Goal: Obtain resource: Obtain resource

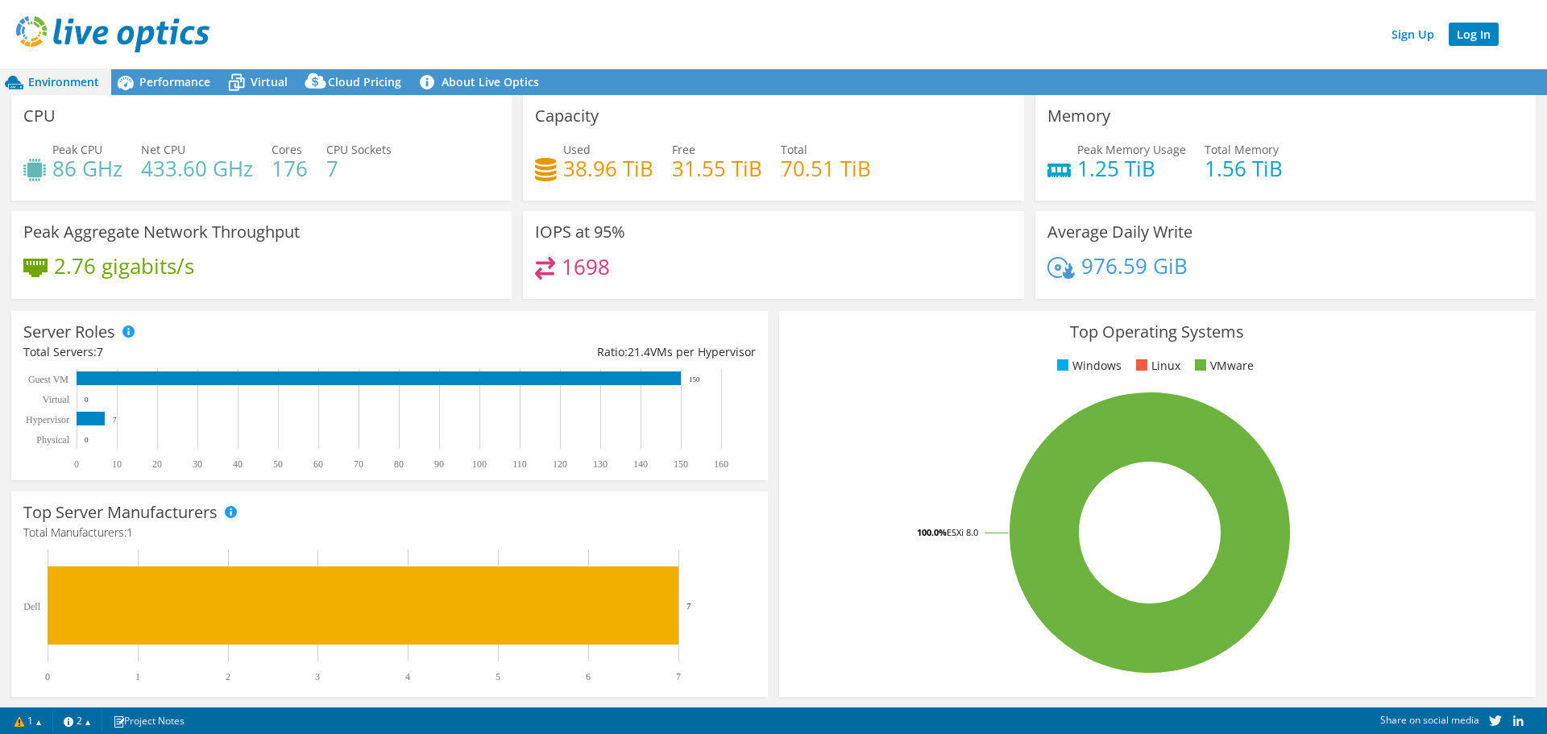
click at [1473, 32] on link "Log In" at bounding box center [1473, 34] width 50 height 23
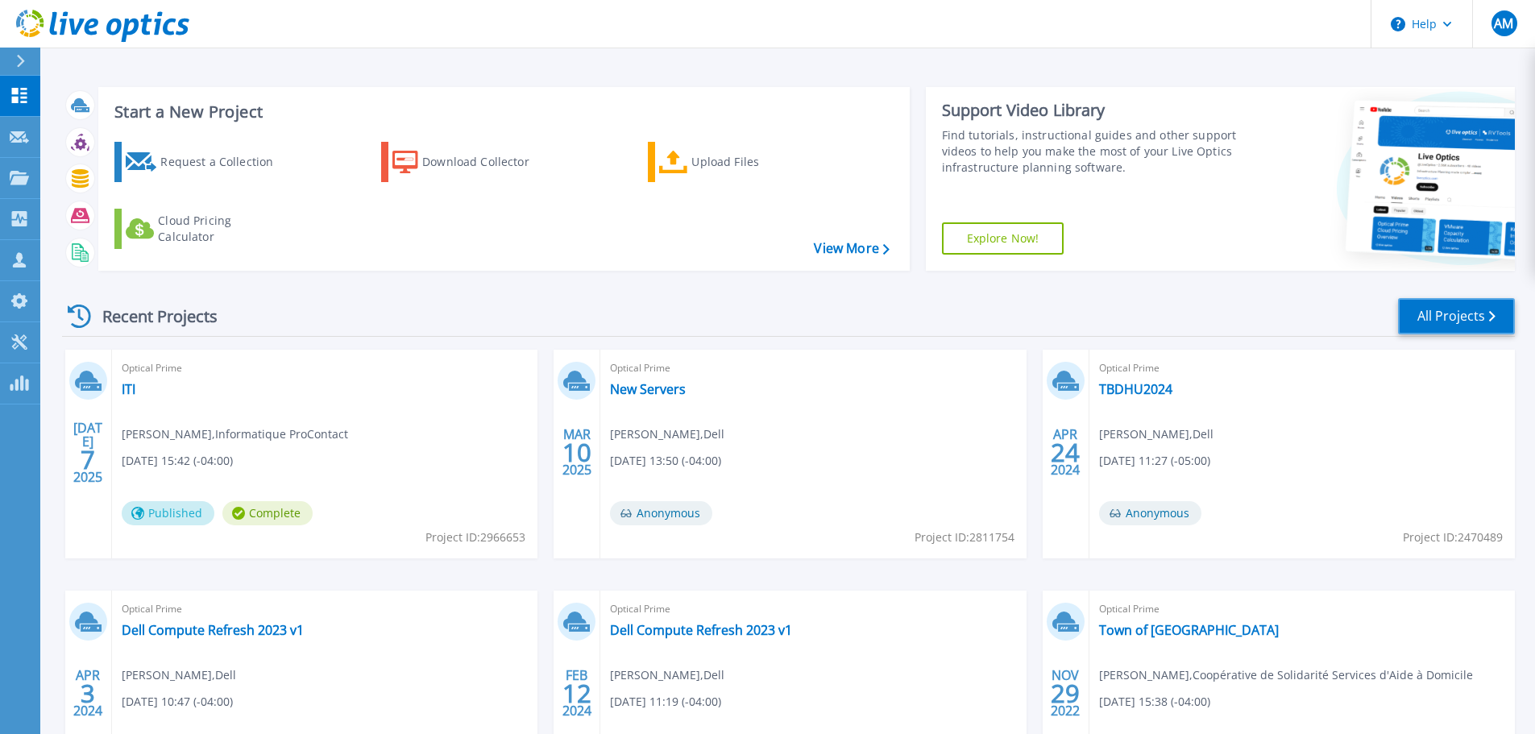
click at [1473, 321] on link "All Projects" at bounding box center [1456, 316] width 117 height 36
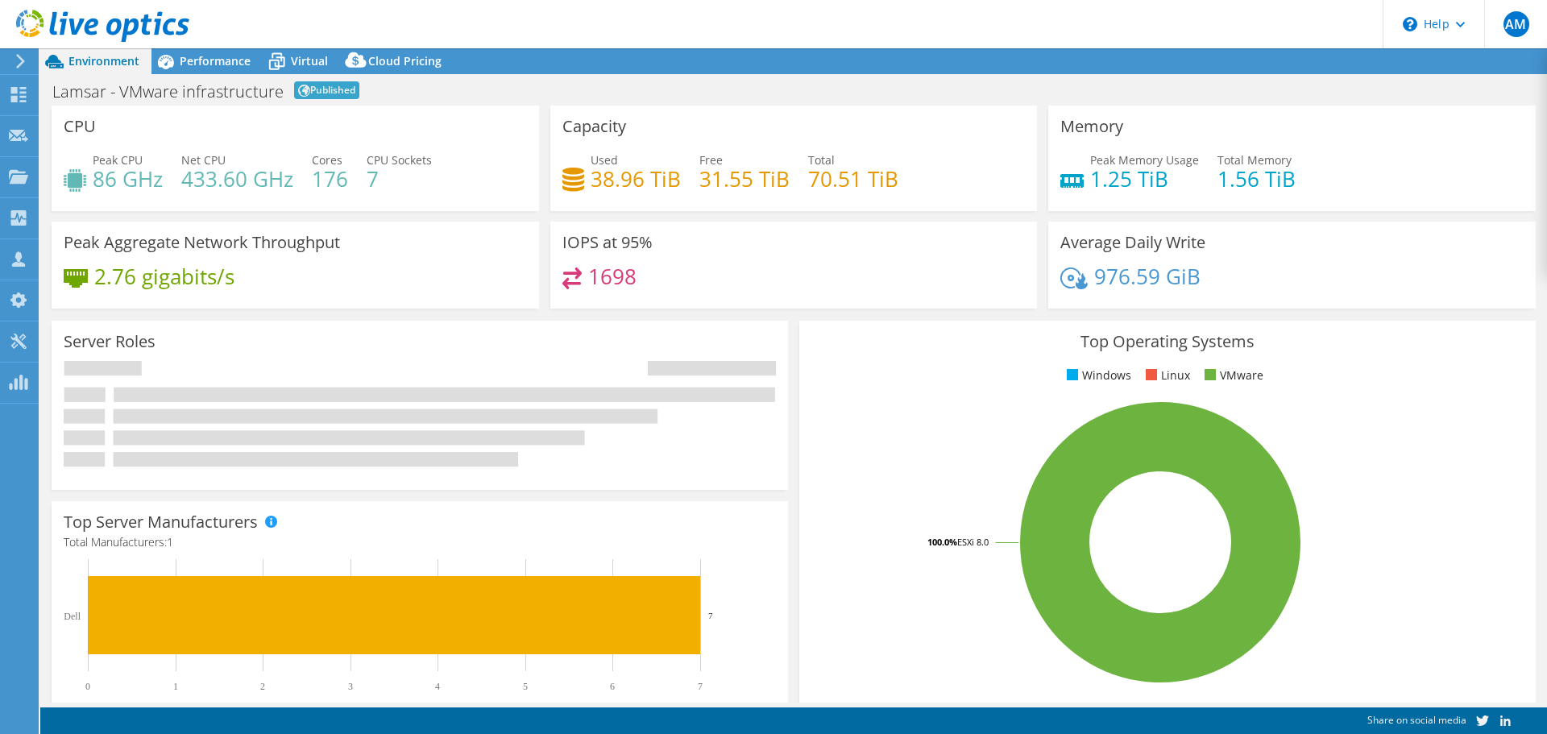
select select "[GEOGRAPHIC_DATA]"
select select "USD"
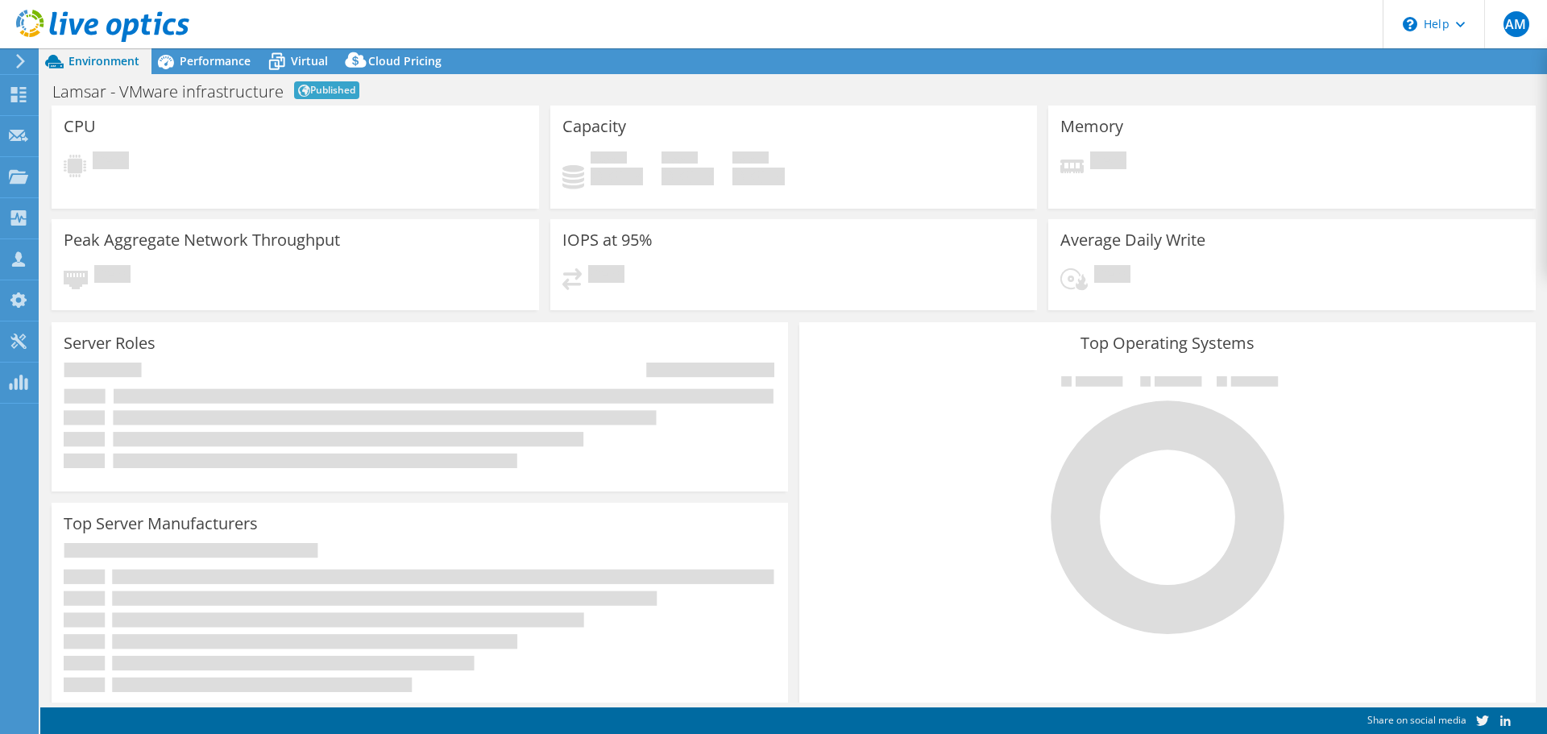
select select "SelectRegion"
select select "Canada"
select select "USD"
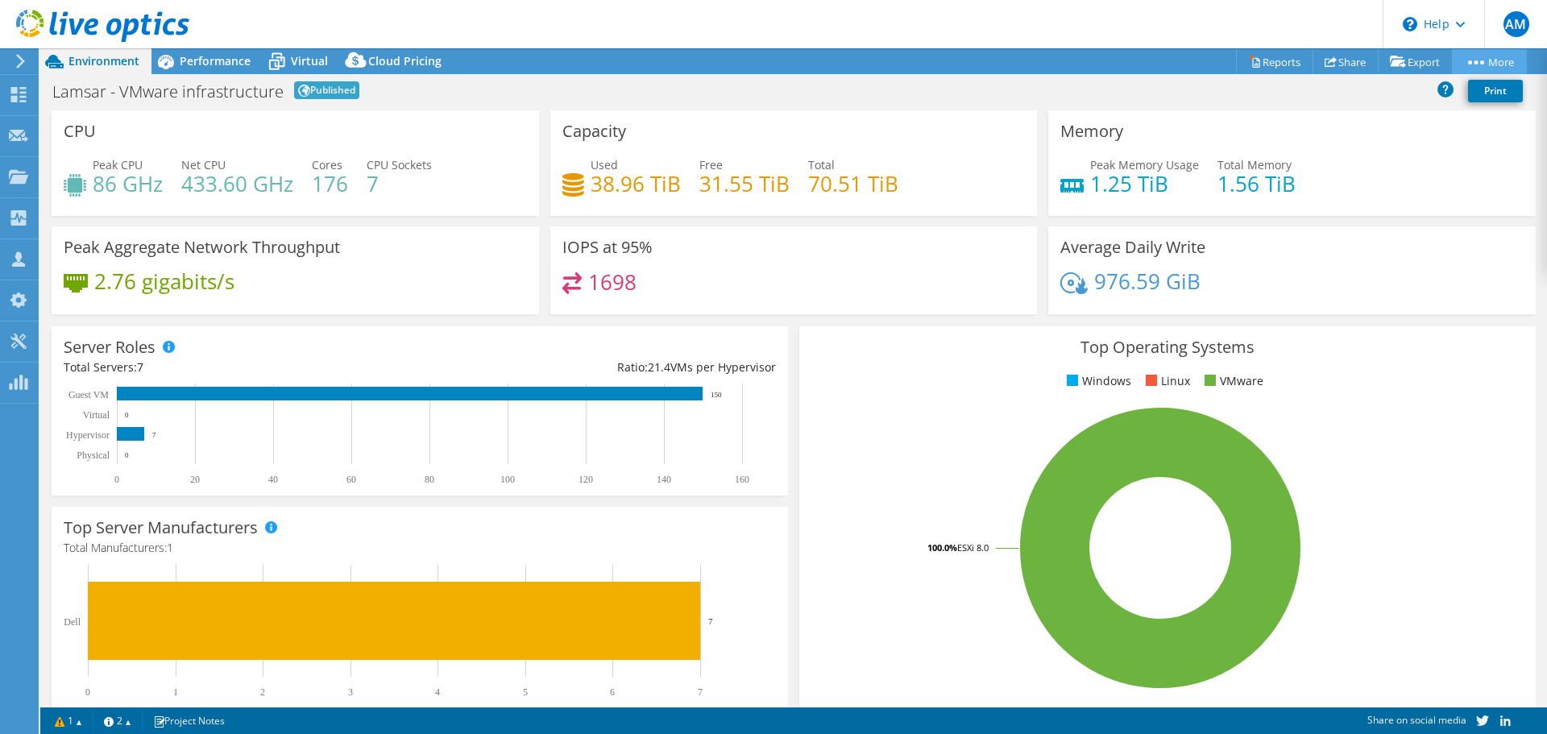
click at [1481, 53] on link "More" at bounding box center [1489, 61] width 75 height 25
click at [1474, 57] on link "More" at bounding box center [1489, 61] width 75 height 25
click at [1257, 57] on link "Reports" at bounding box center [1274, 61] width 77 height 25
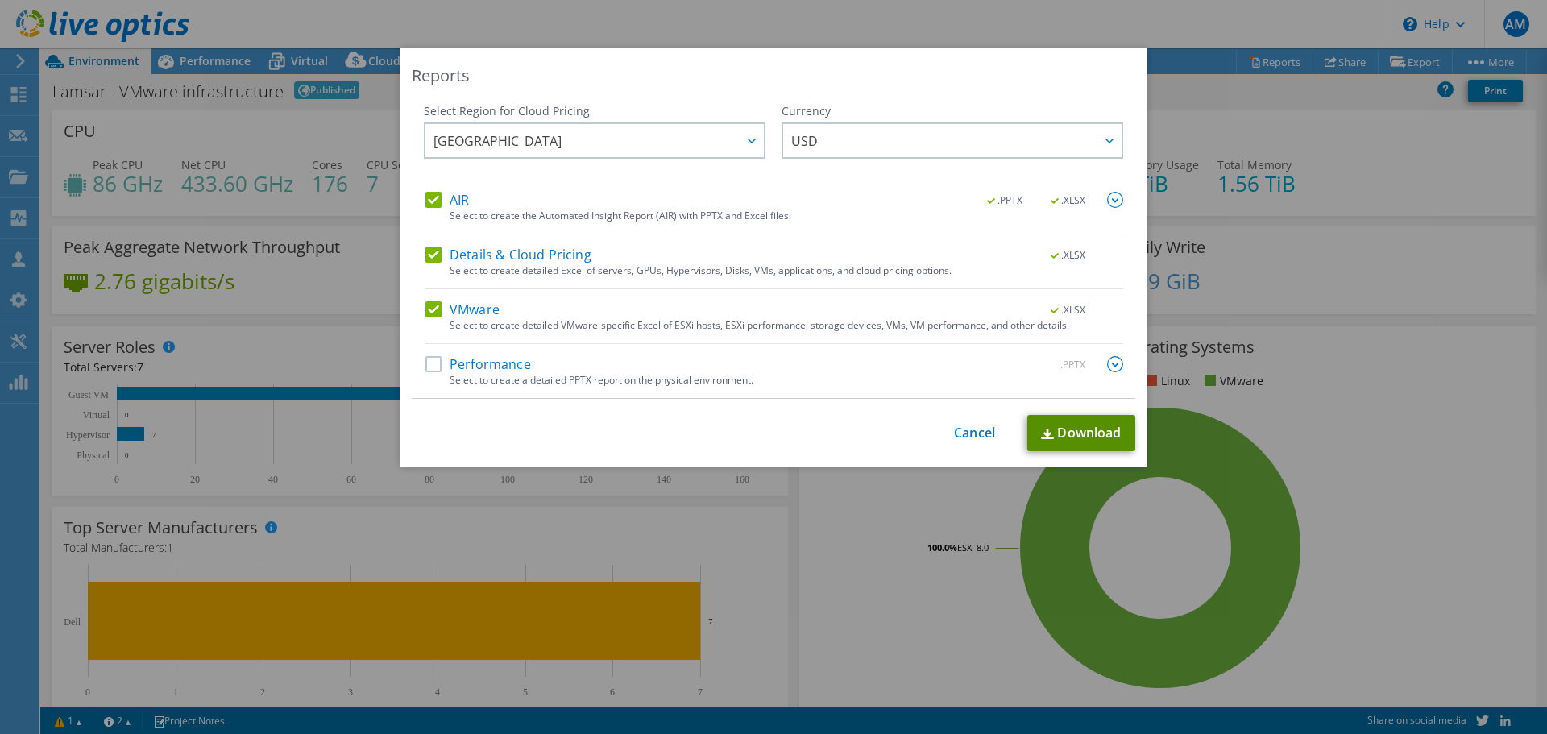
click at [1060, 429] on link "Download" at bounding box center [1081, 433] width 108 height 36
click at [977, 428] on link "Cancel" at bounding box center [974, 432] width 41 height 15
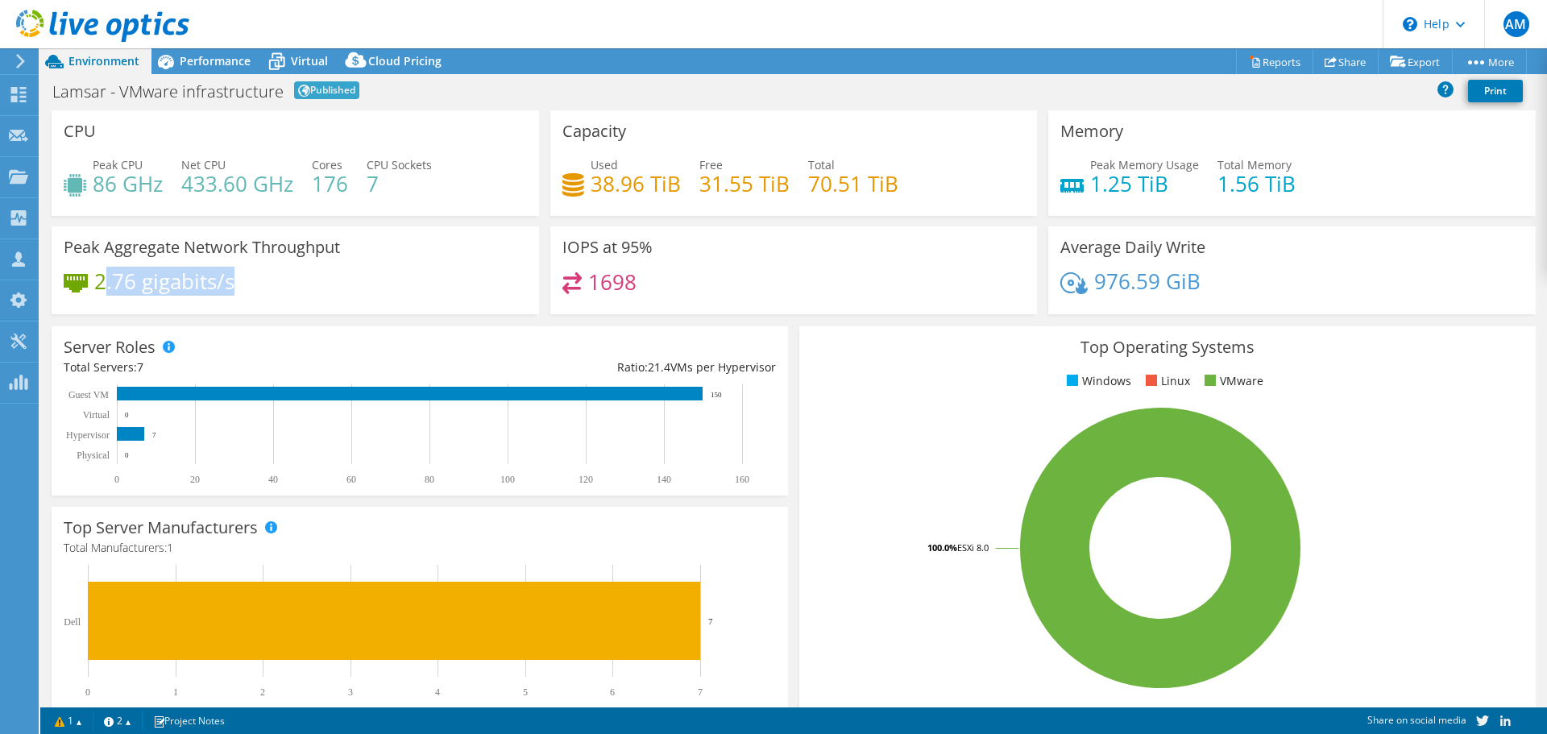
drag, startPoint x: 117, startPoint y: 276, endPoint x: 246, endPoint y: 282, distance: 129.1
click at [246, 282] on div "2.76 gigabits/s" at bounding box center [295, 289] width 463 height 34
click at [309, 274] on div "2.76 gigabits/s" at bounding box center [295, 289] width 463 height 34
click at [239, 60] on span "Performance" at bounding box center [215, 60] width 71 height 15
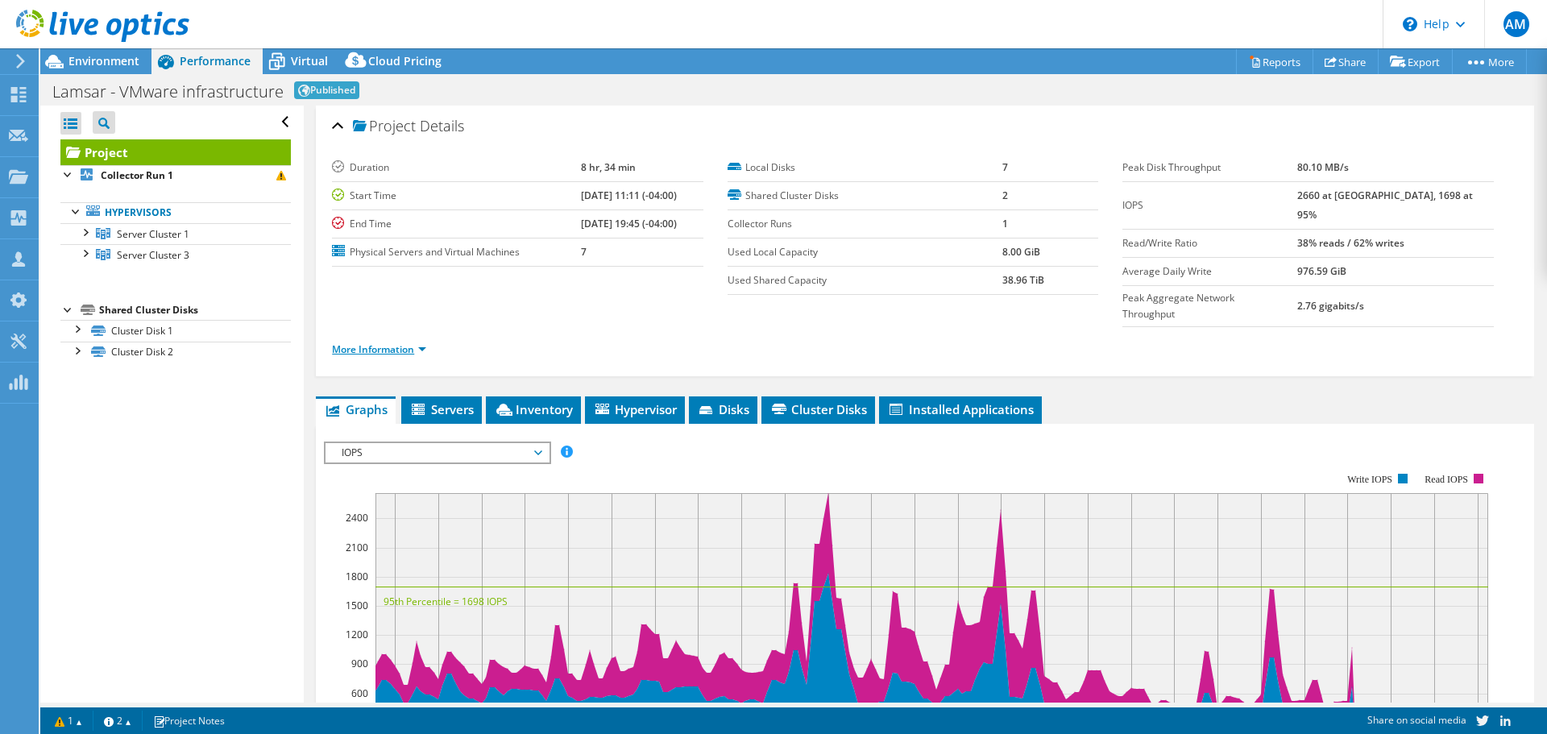
click at [415, 342] on link "More Information" at bounding box center [379, 349] width 94 height 14
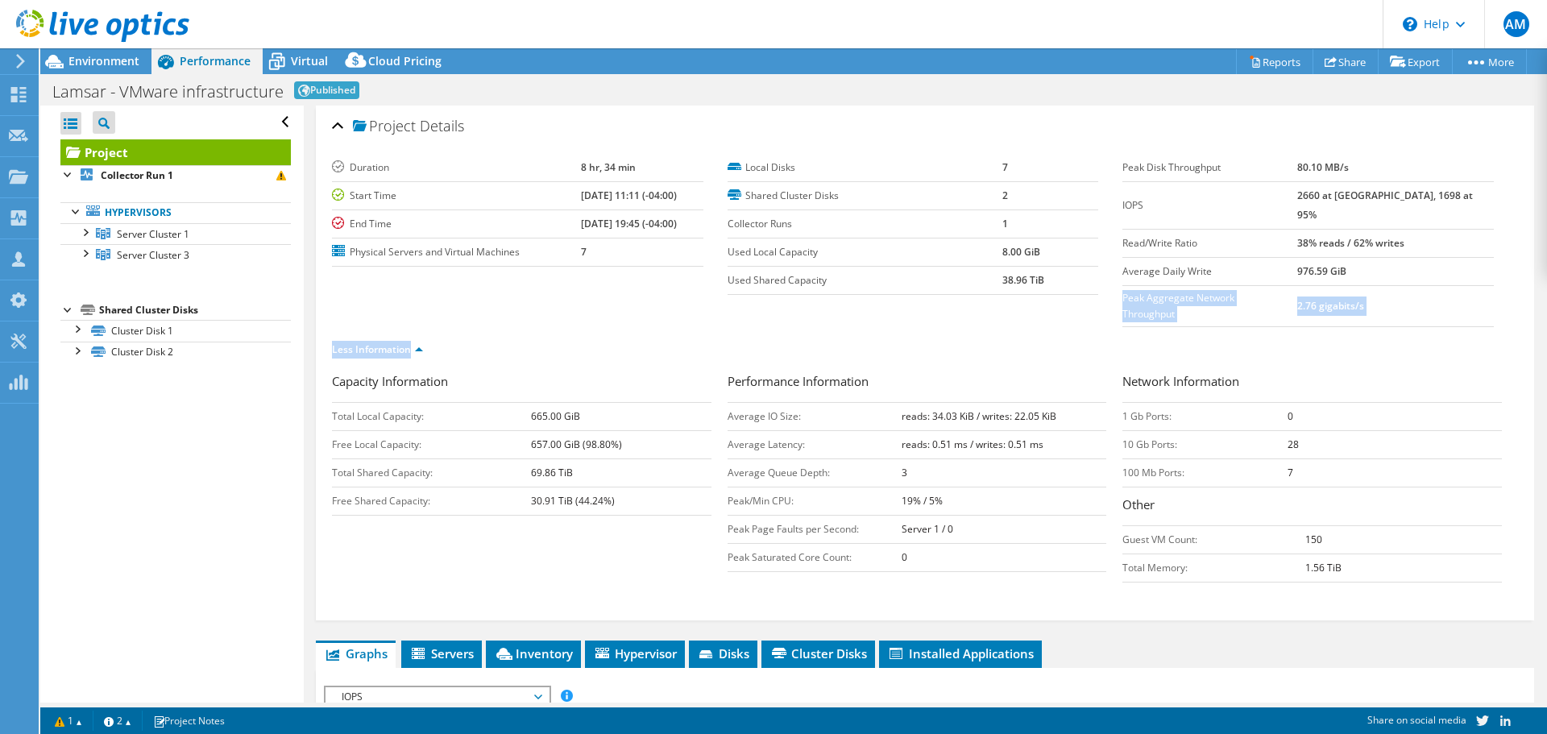
drag, startPoint x: 1217, startPoint y: 301, endPoint x: 1430, endPoint y: 307, distance: 212.7
click at [1434, 306] on section "Duration 8 hr, 34 min Start Time 06/13/2025, 11:11 (-04:00) End Time 06/13/2025…" at bounding box center [925, 263] width 1186 height 218
click at [1307, 372] on h3 "Network Information" at bounding box center [1311, 383] width 379 height 22
click at [95, 69] on div "Environment" at bounding box center [95, 61] width 111 height 26
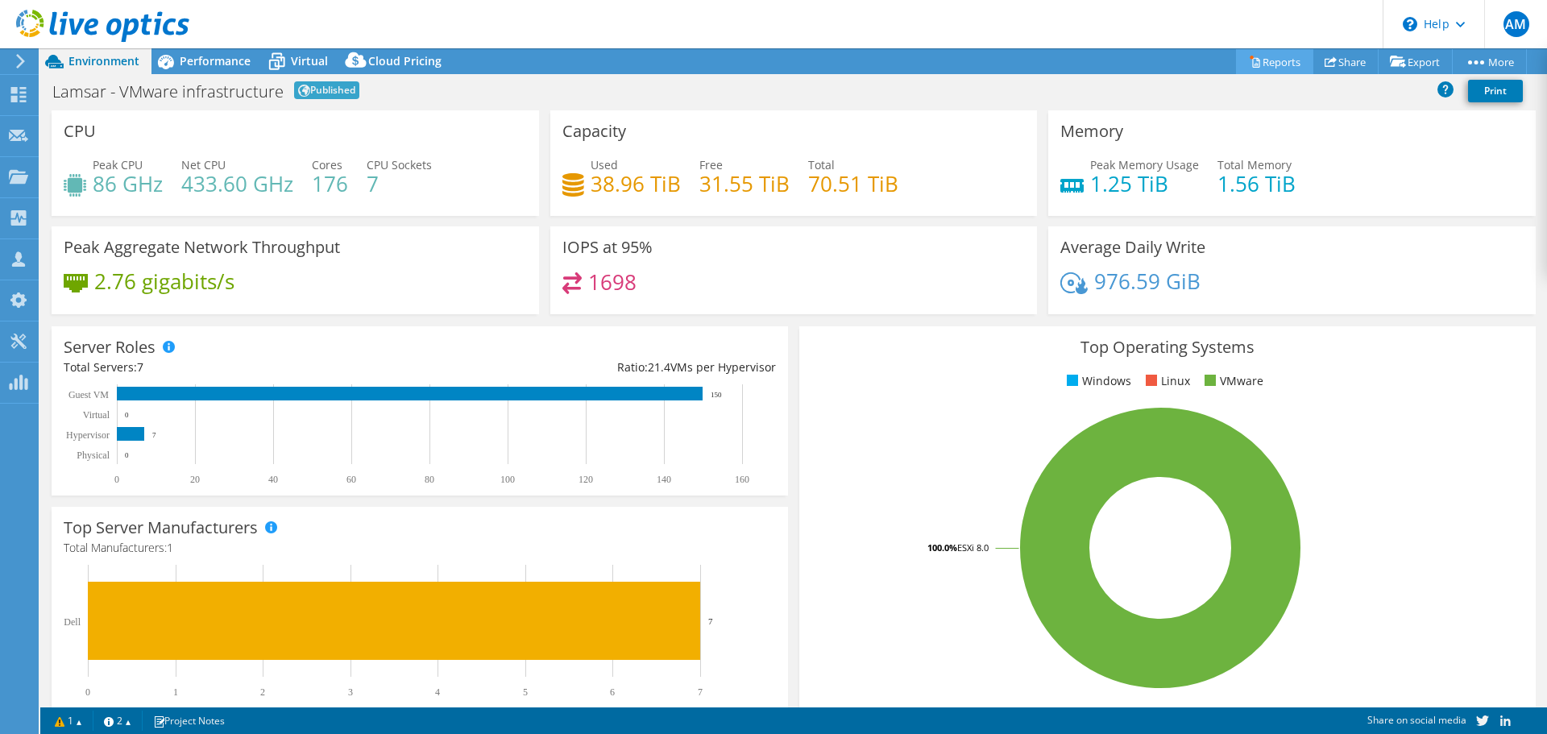
click at [1249, 62] on icon at bounding box center [1255, 62] width 12 height 12
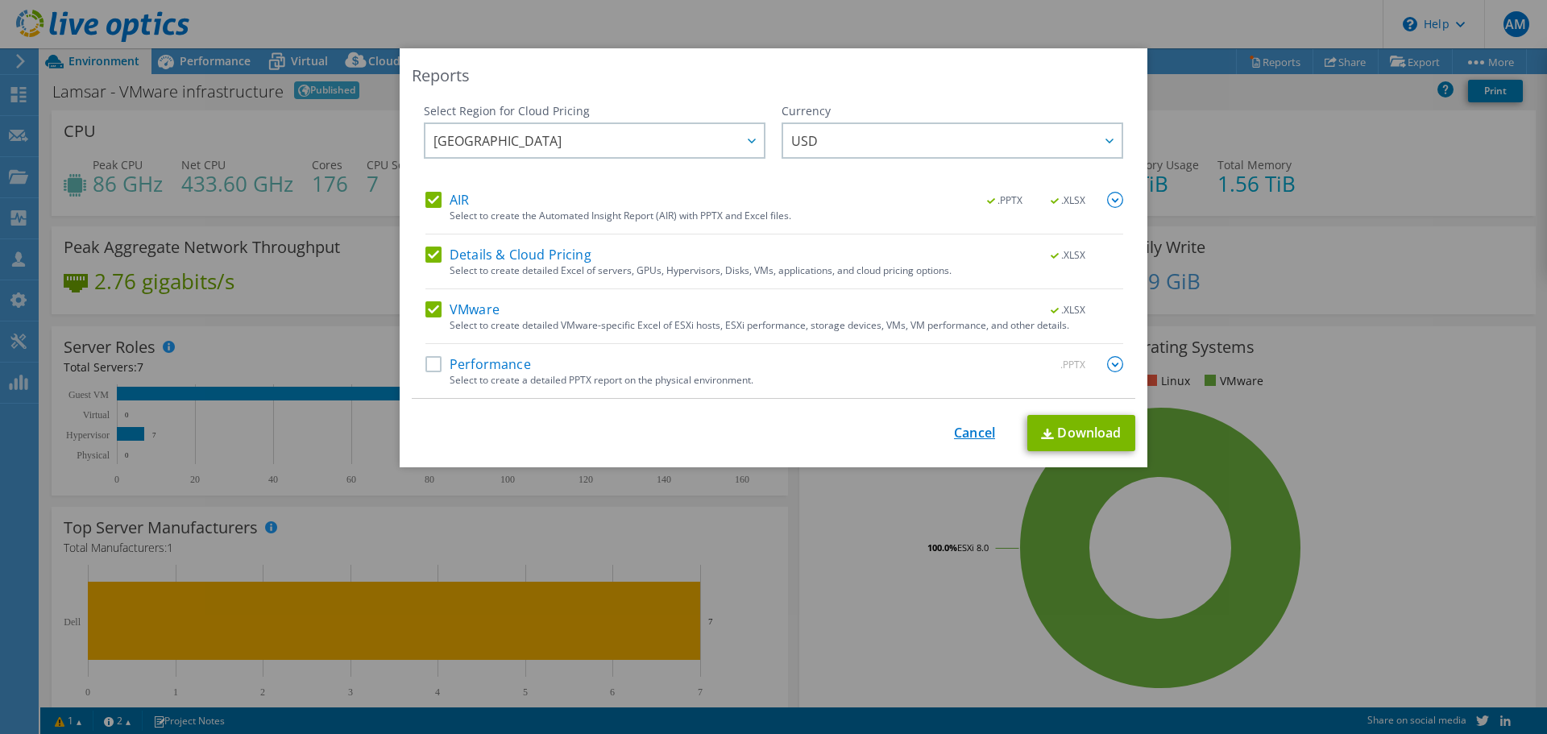
click at [968, 426] on link "Cancel" at bounding box center [974, 432] width 41 height 15
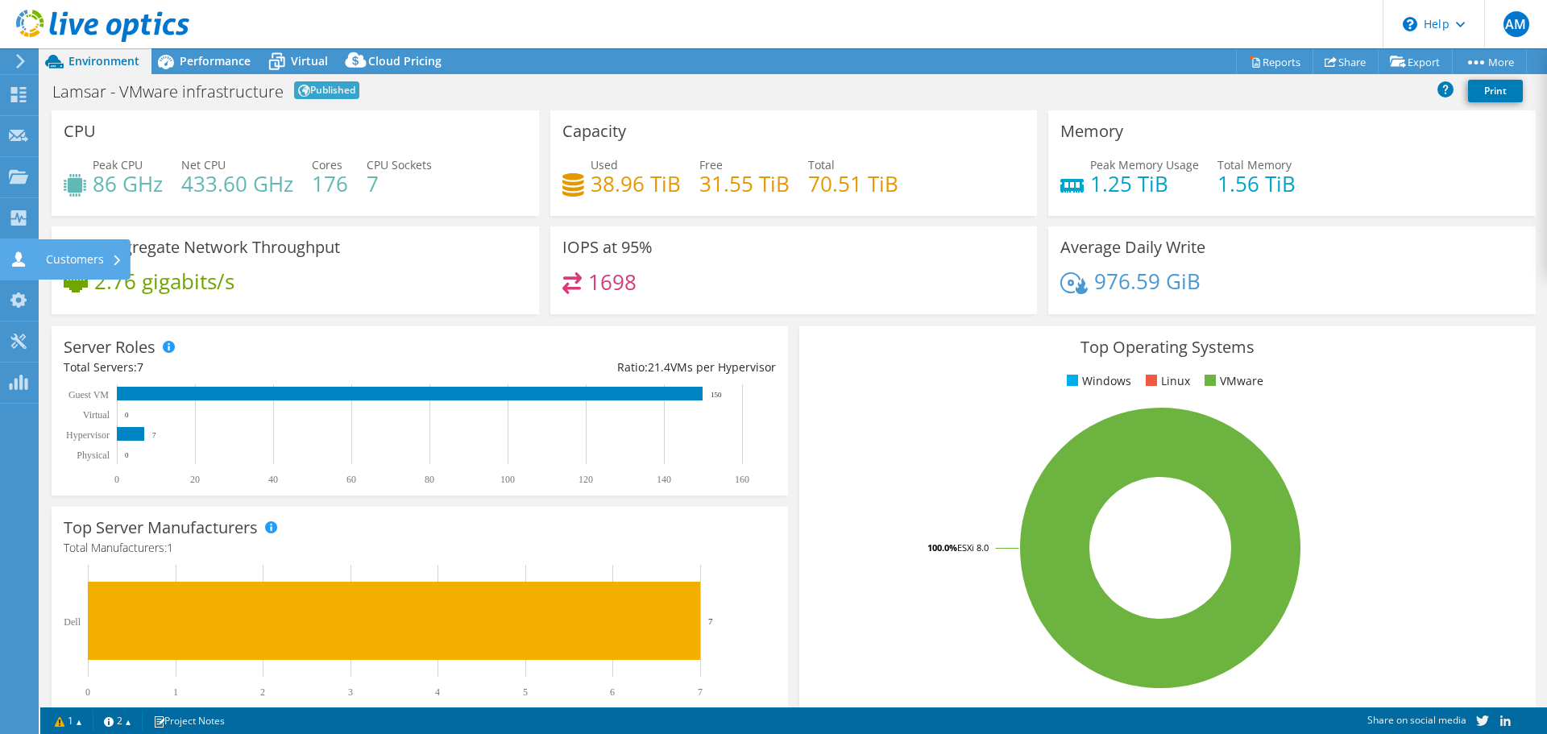
click at [21, 255] on use at bounding box center [18, 258] width 13 height 15
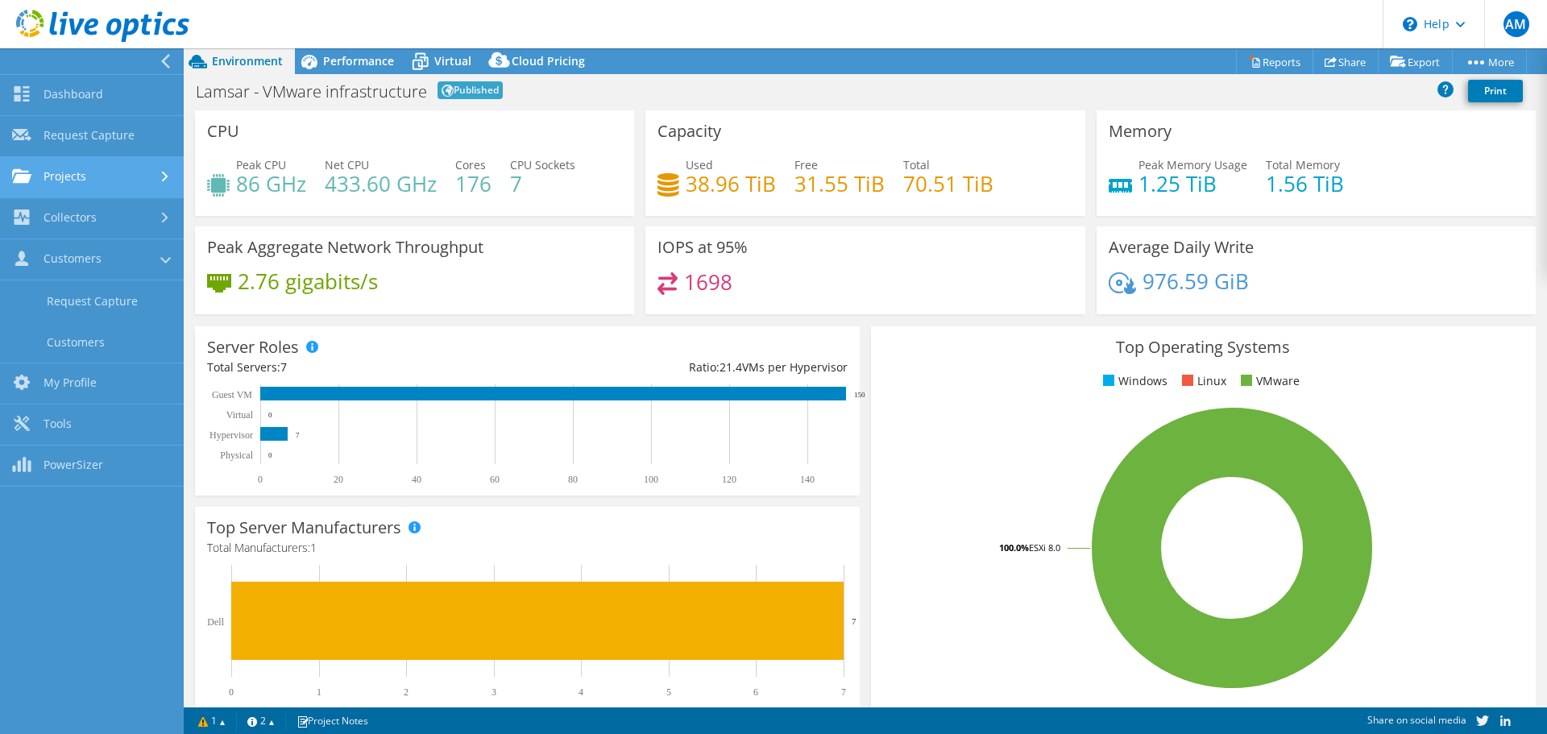
click at [88, 180] on link "Projects" at bounding box center [92, 177] width 184 height 41
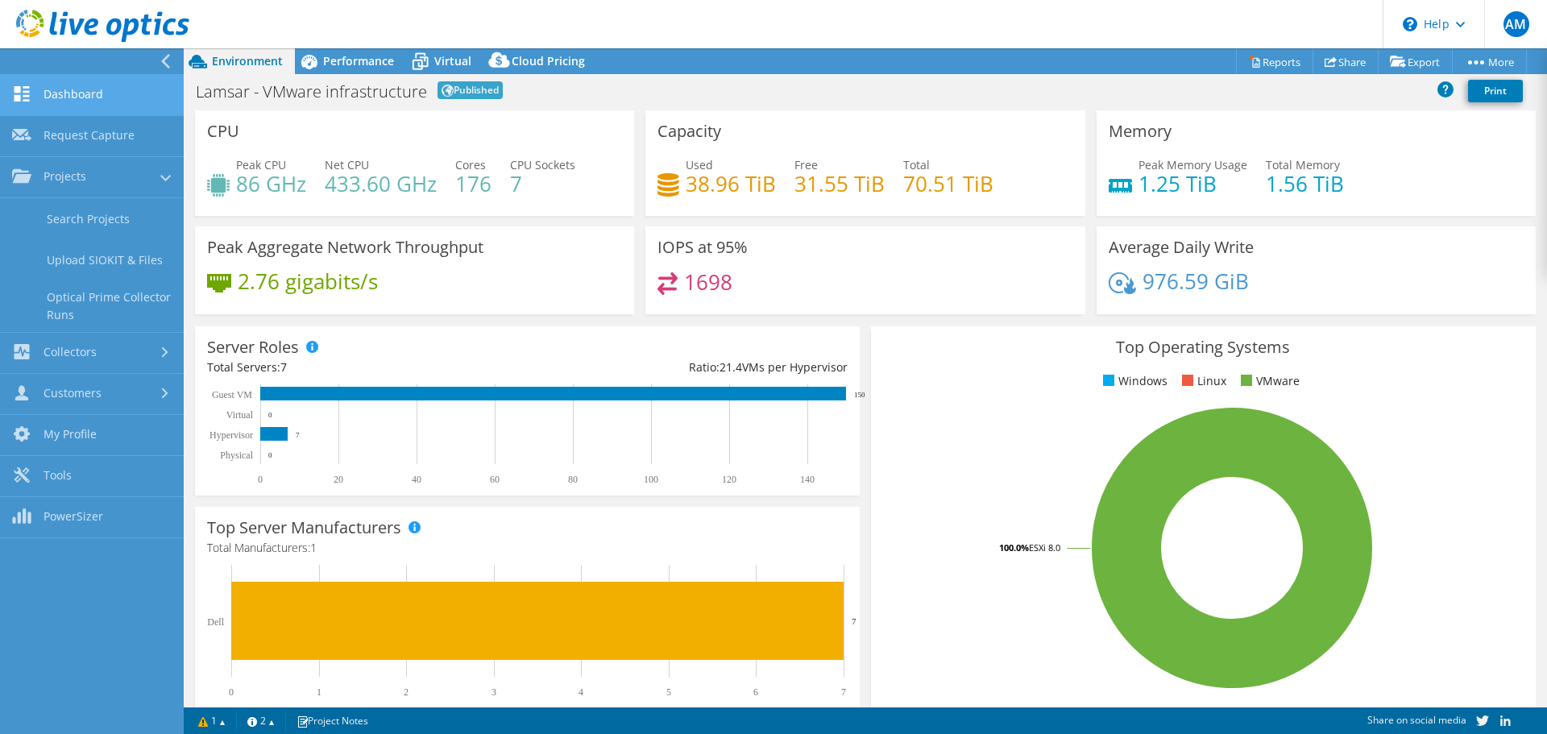
click at [106, 92] on link "Dashboard" at bounding box center [92, 95] width 184 height 41
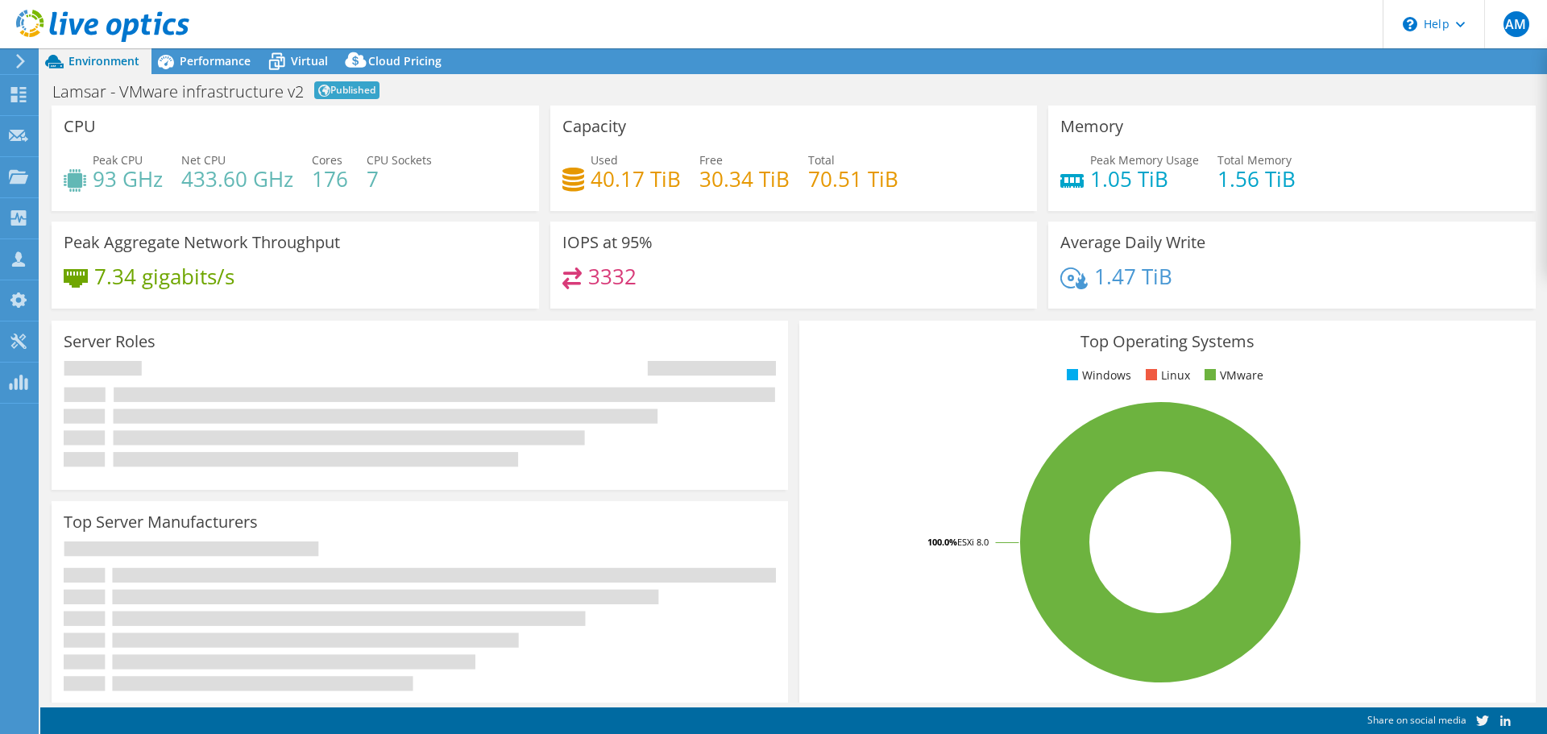
select select "USD"
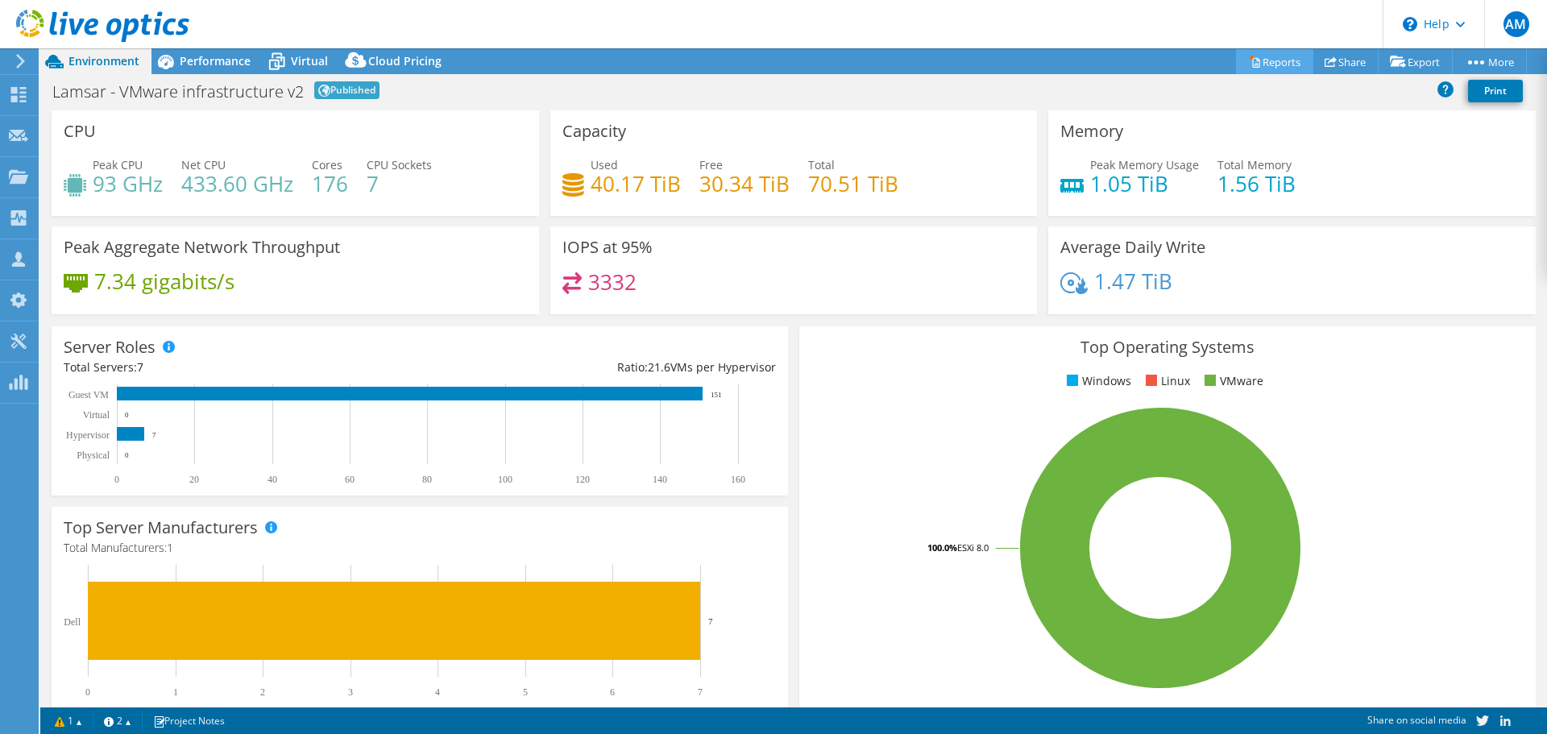
click at [1268, 61] on link "Reports" at bounding box center [1274, 61] width 77 height 25
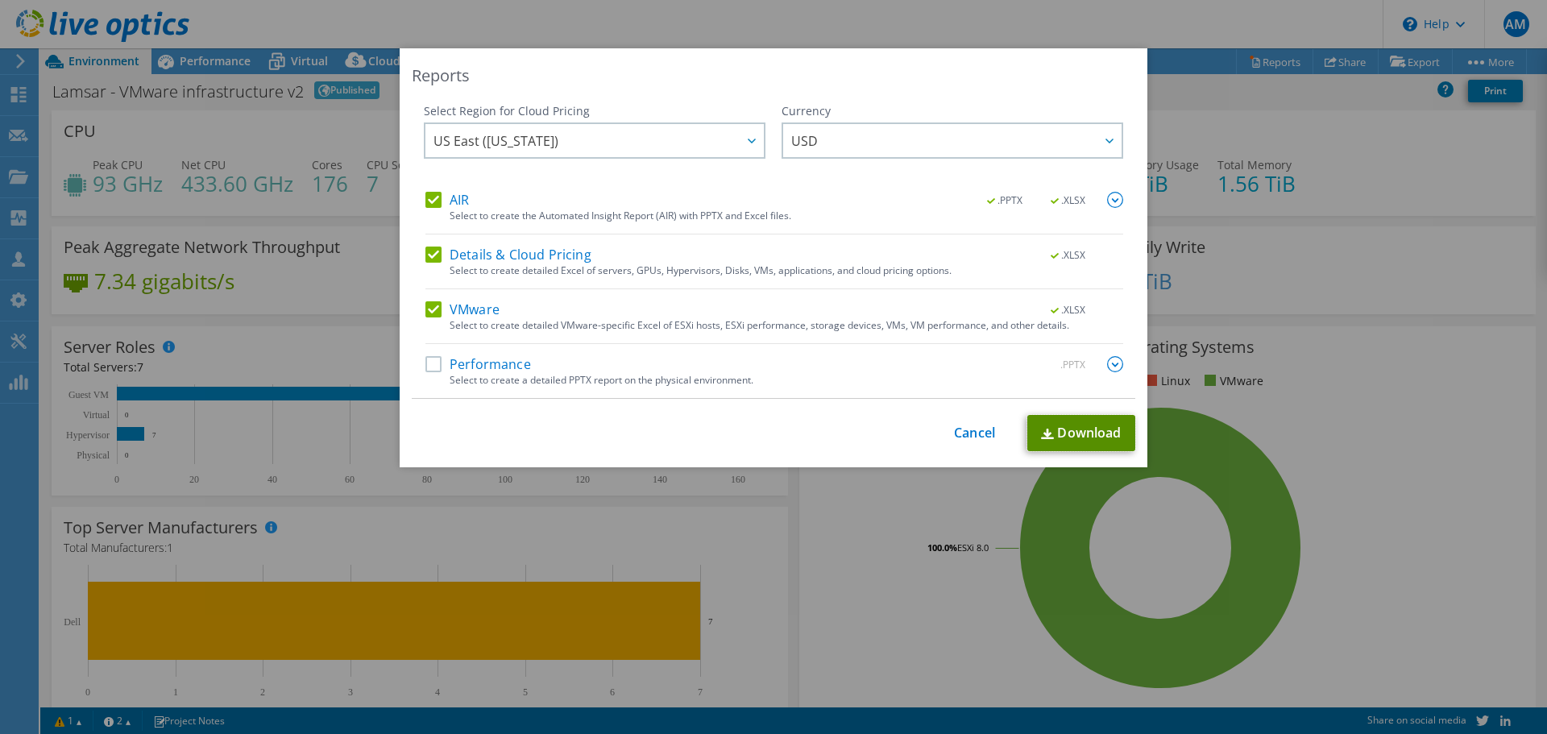
click at [1054, 431] on link "Download" at bounding box center [1081, 433] width 108 height 36
click at [806, 443] on div "This process may take a while, please wait... Cancel Download" at bounding box center [773, 433] width 723 height 36
drag, startPoint x: 963, startPoint y: 443, endPoint x: 966, endPoint y: 428, distance: 15.5
click at [963, 443] on div "This process may take a while, please wait... Cancel Download" at bounding box center [773, 433] width 723 height 36
click at [967, 422] on div "This process may take a while, please wait... Cancel Download" at bounding box center [773, 433] width 723 height 36
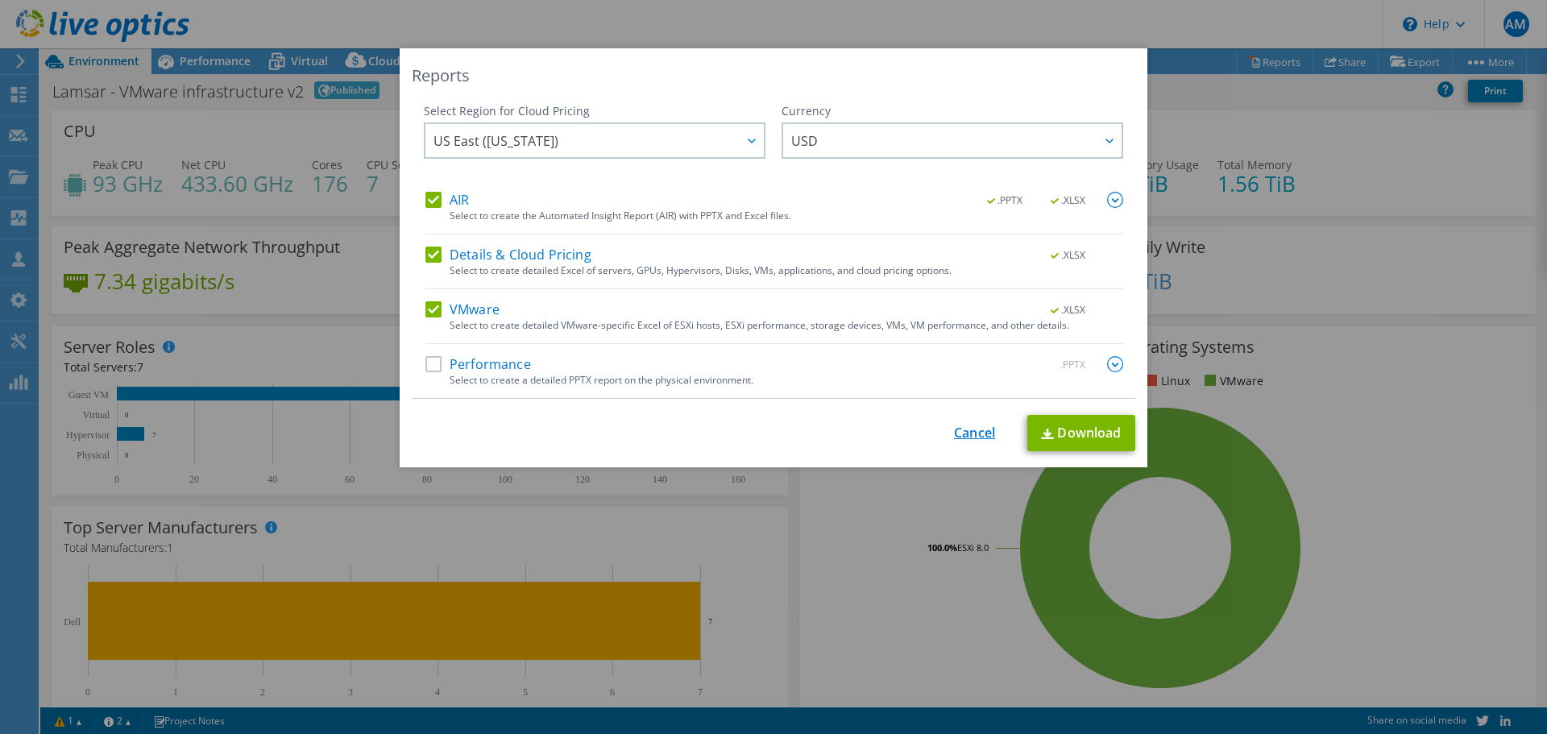
click at [967, 433] on link "Cancel" at bounding box center [974, 432] width 41 height 15
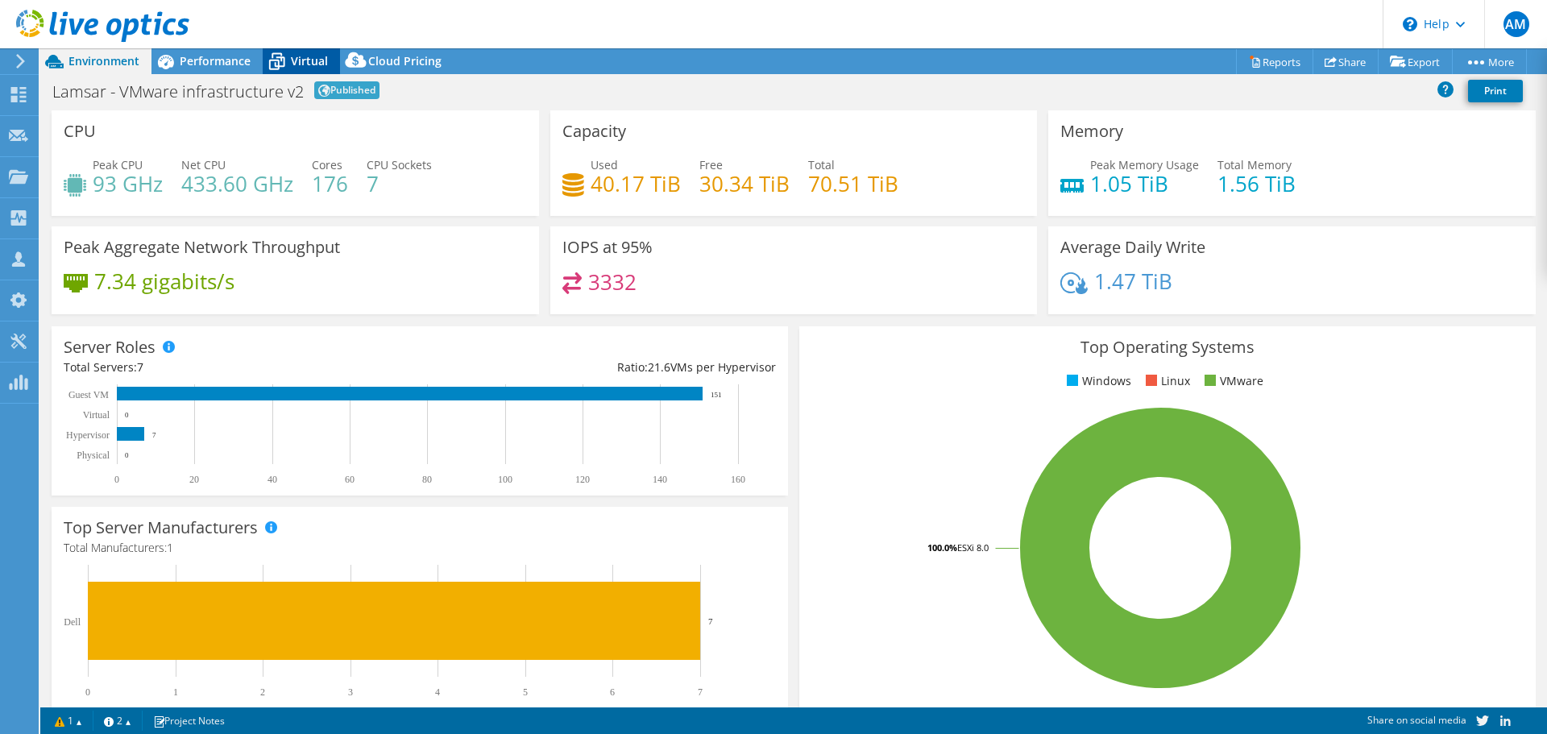
click at [300, 56] on span "Virtual" at bounding box center [309, 60] width 37 height 15
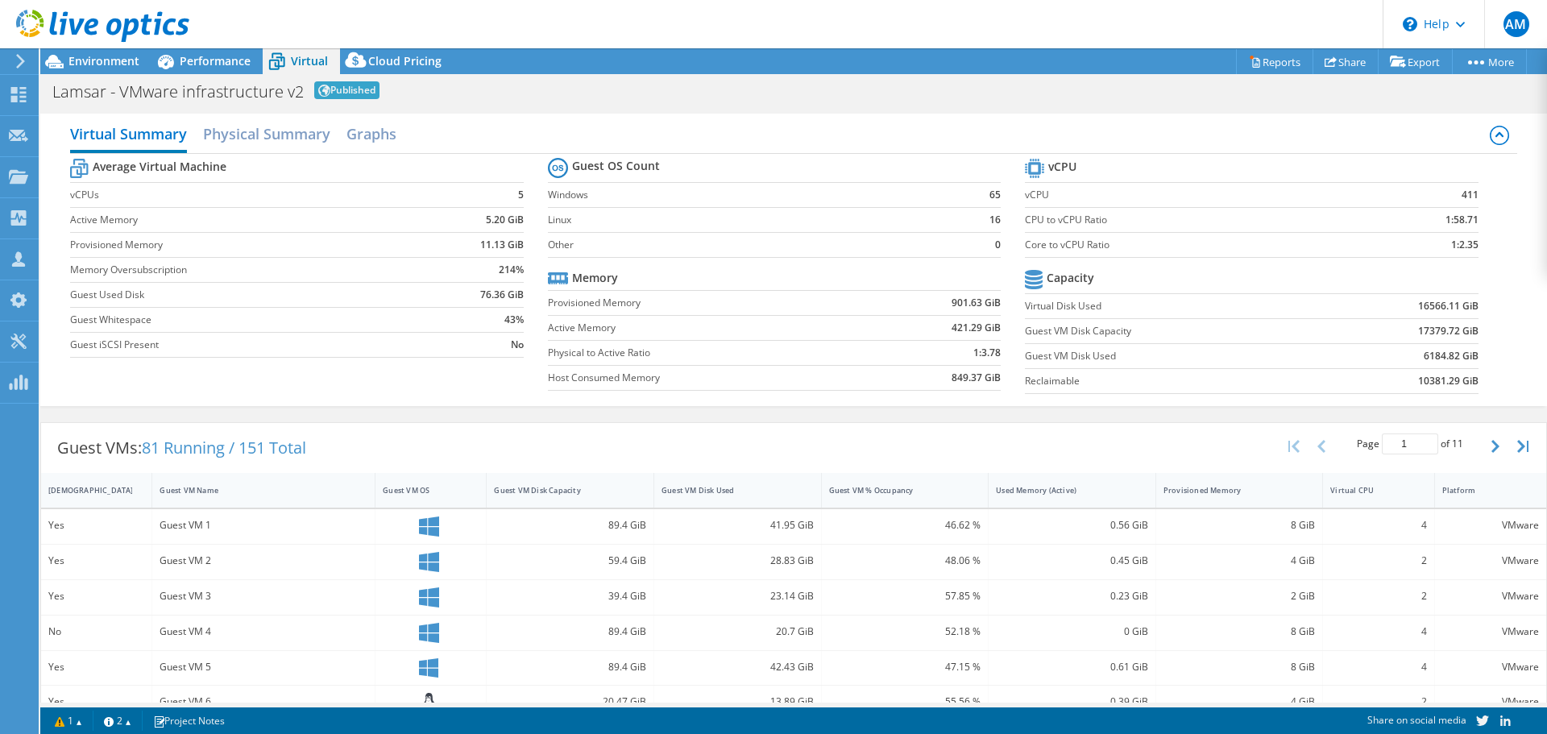
scroll to position [363, 0]
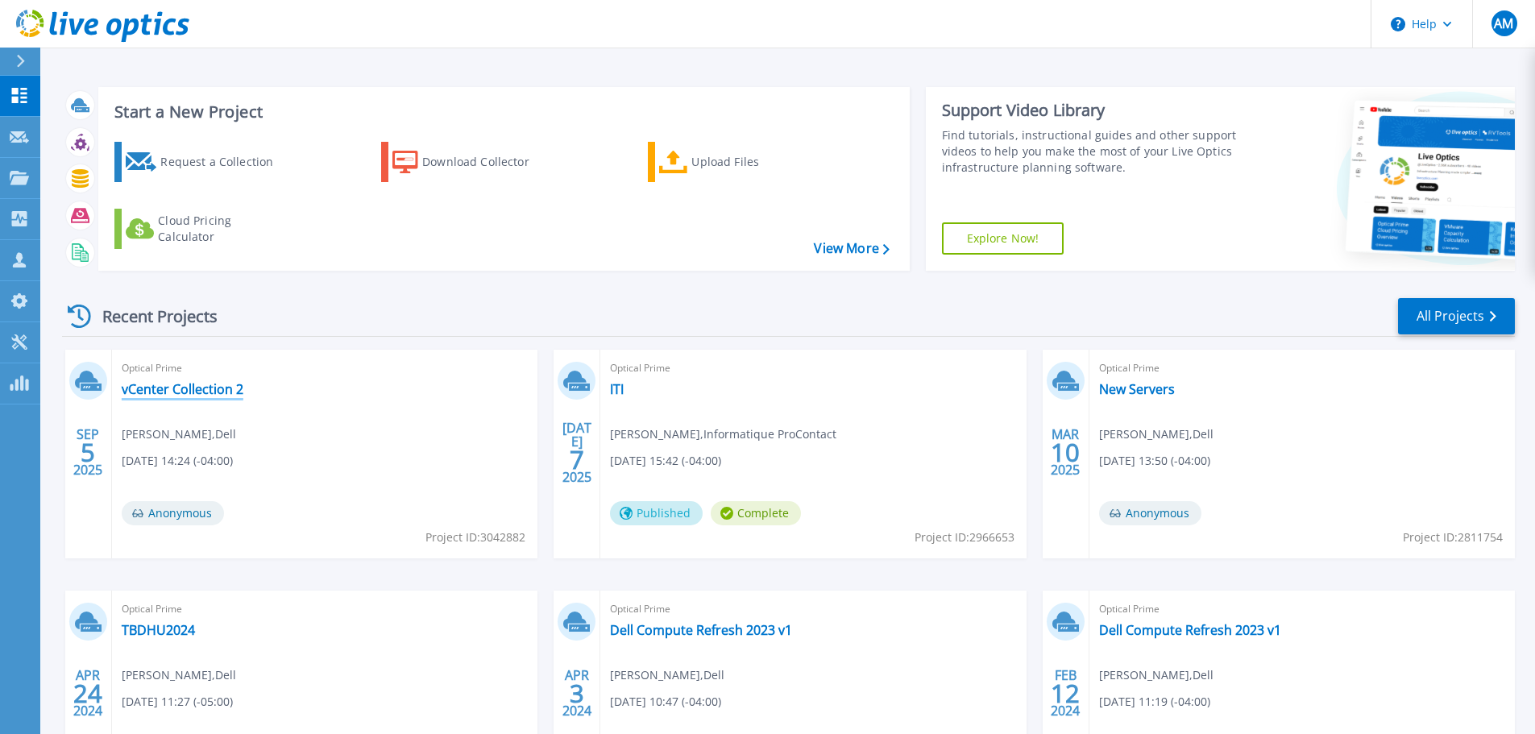
click at [193, 390] on link "vCenter Collection 2" at bounding box center [183, 389] width 122 height 16
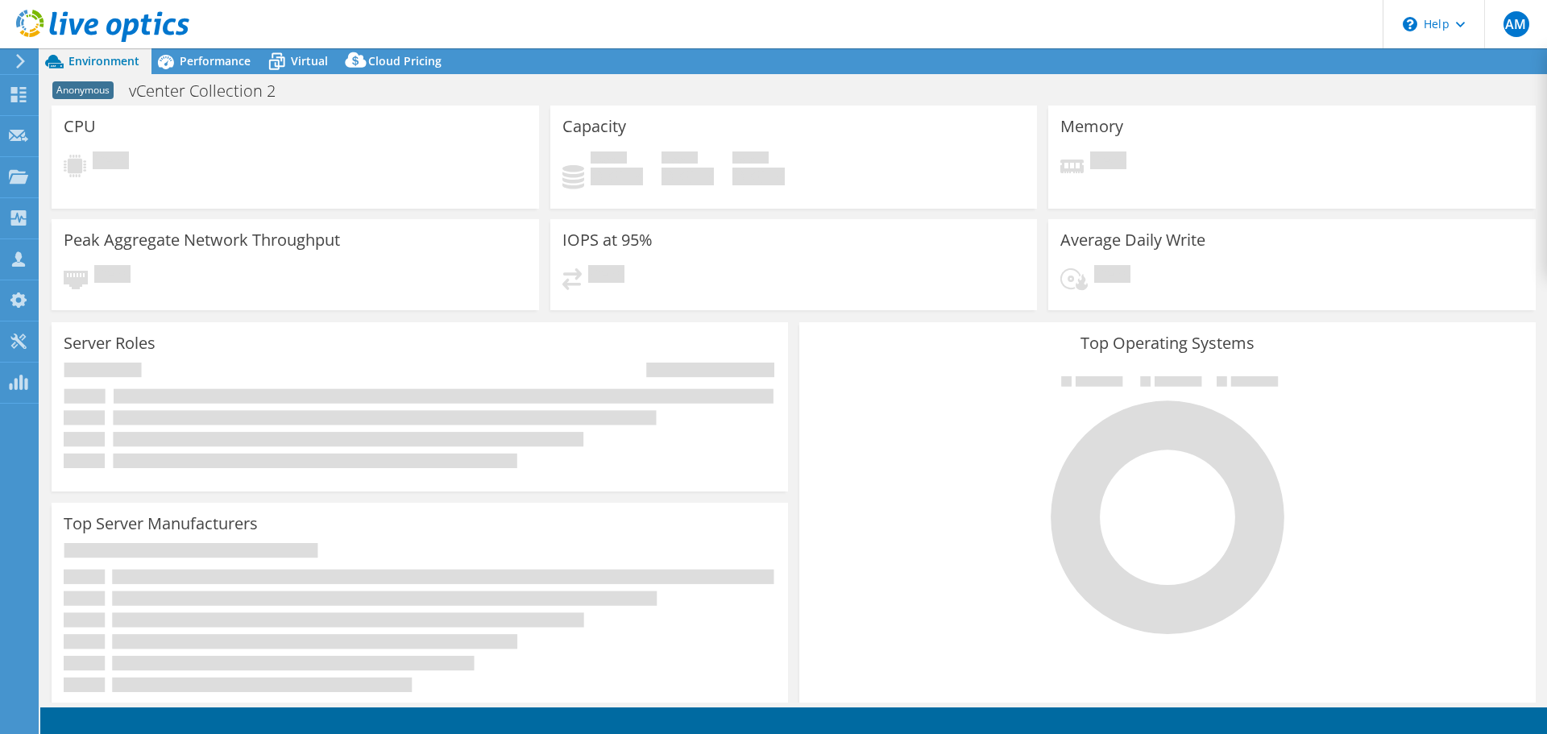
select select "USD"
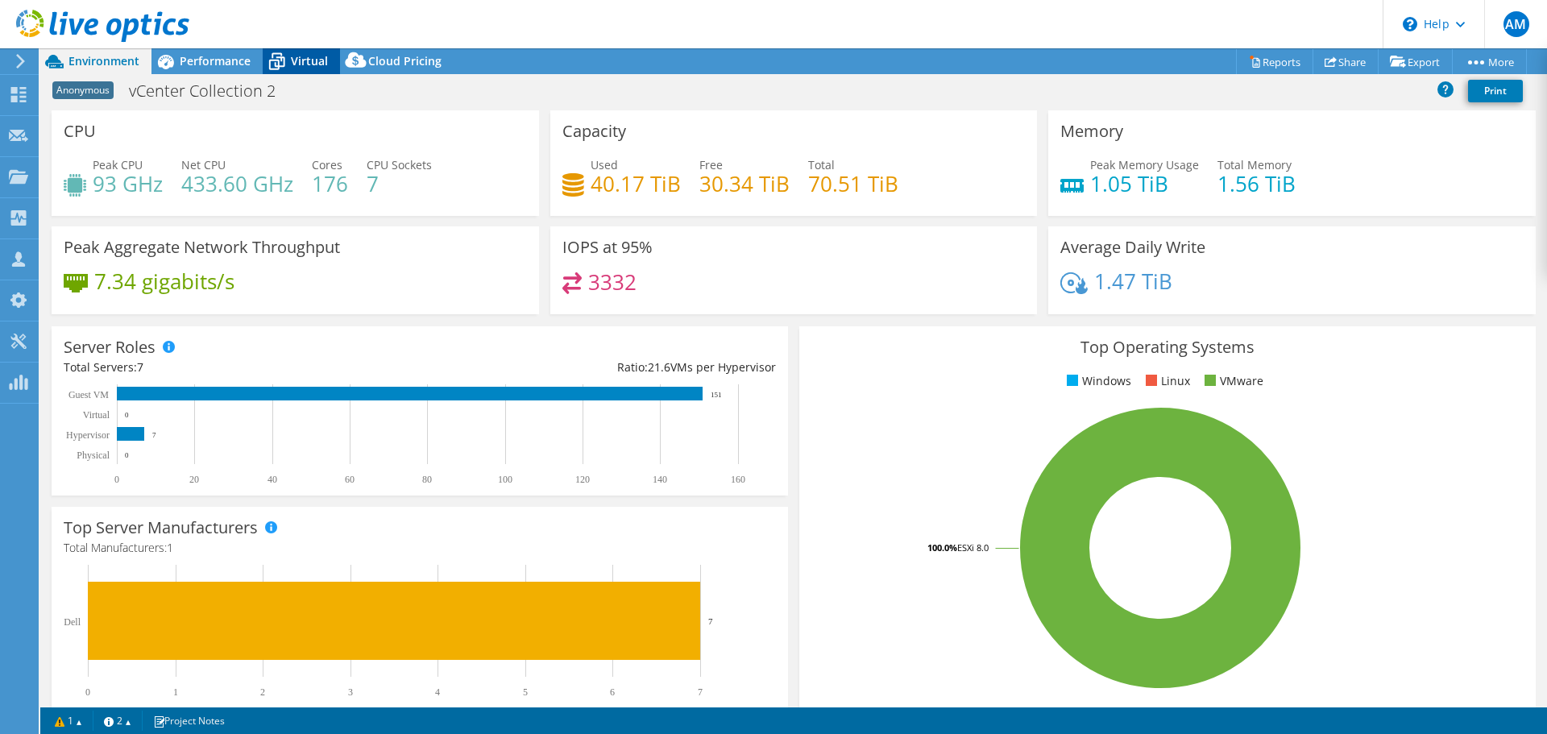
click at [290, 59] on icon at bounding box center [277, 62] width 28 height 28
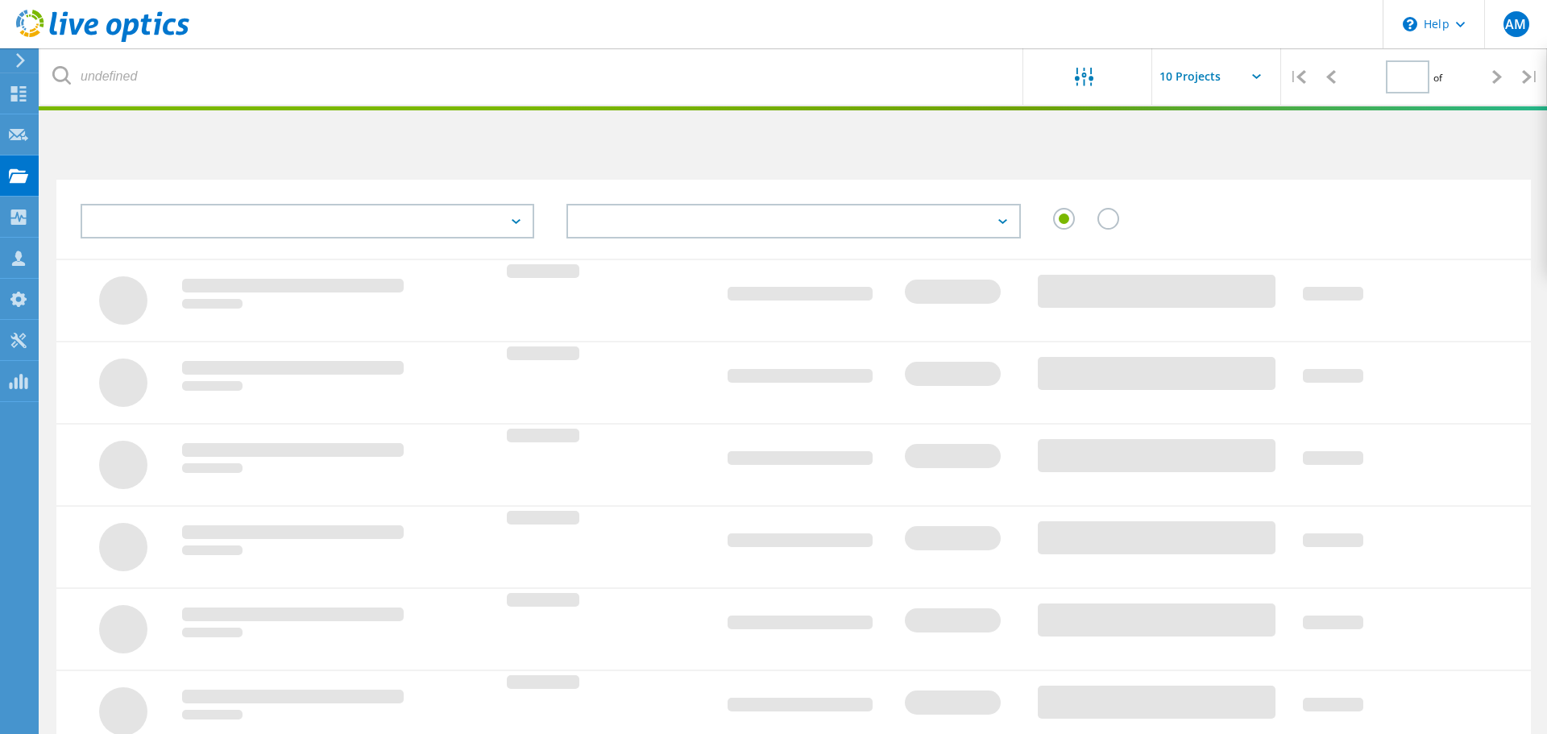
type input "1"
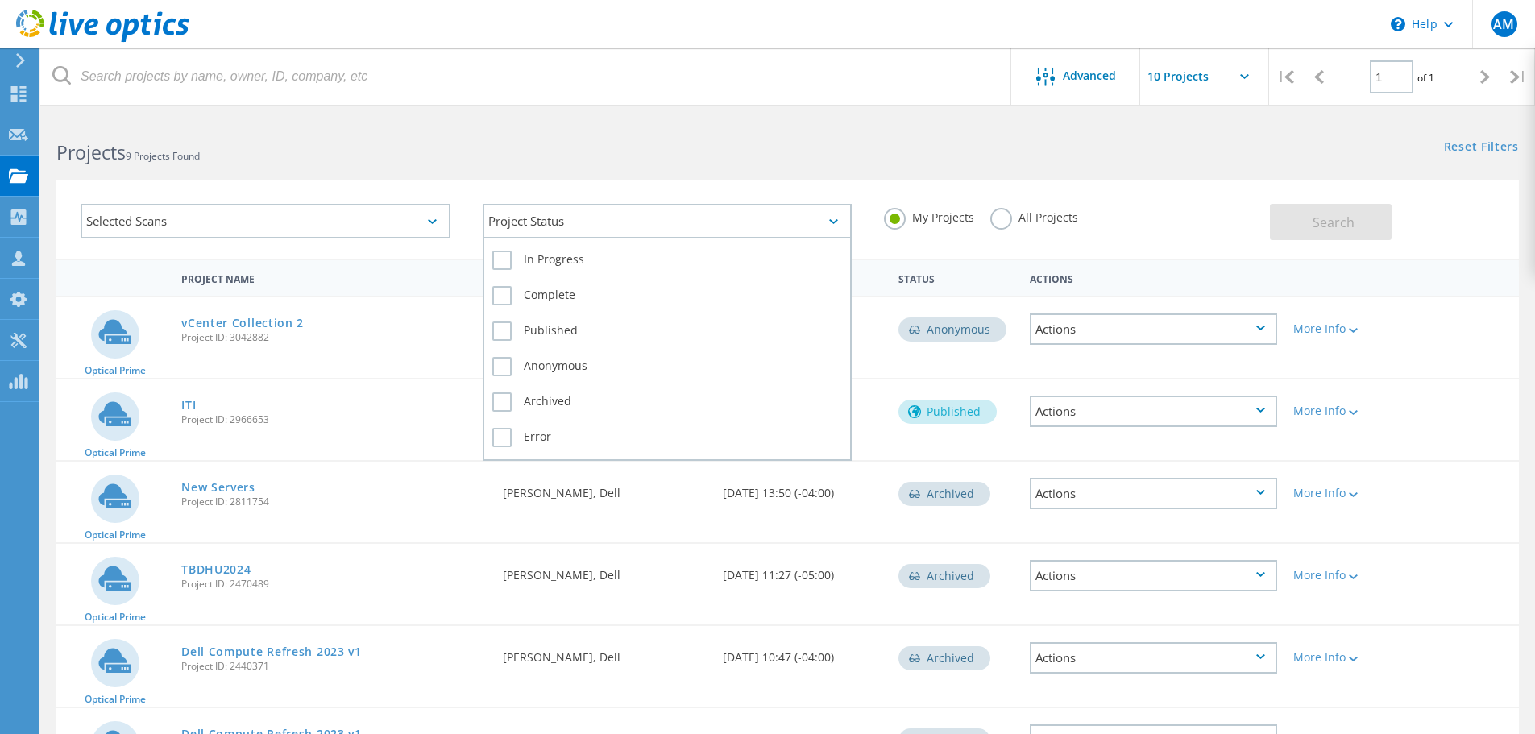
click at [565, 230] on div "Project Status" at bounding box center [668, 221] width 370 height 35
click at [357, 222] on div "Selected Scans" at bounding box center [266, 221] width 370 height 35
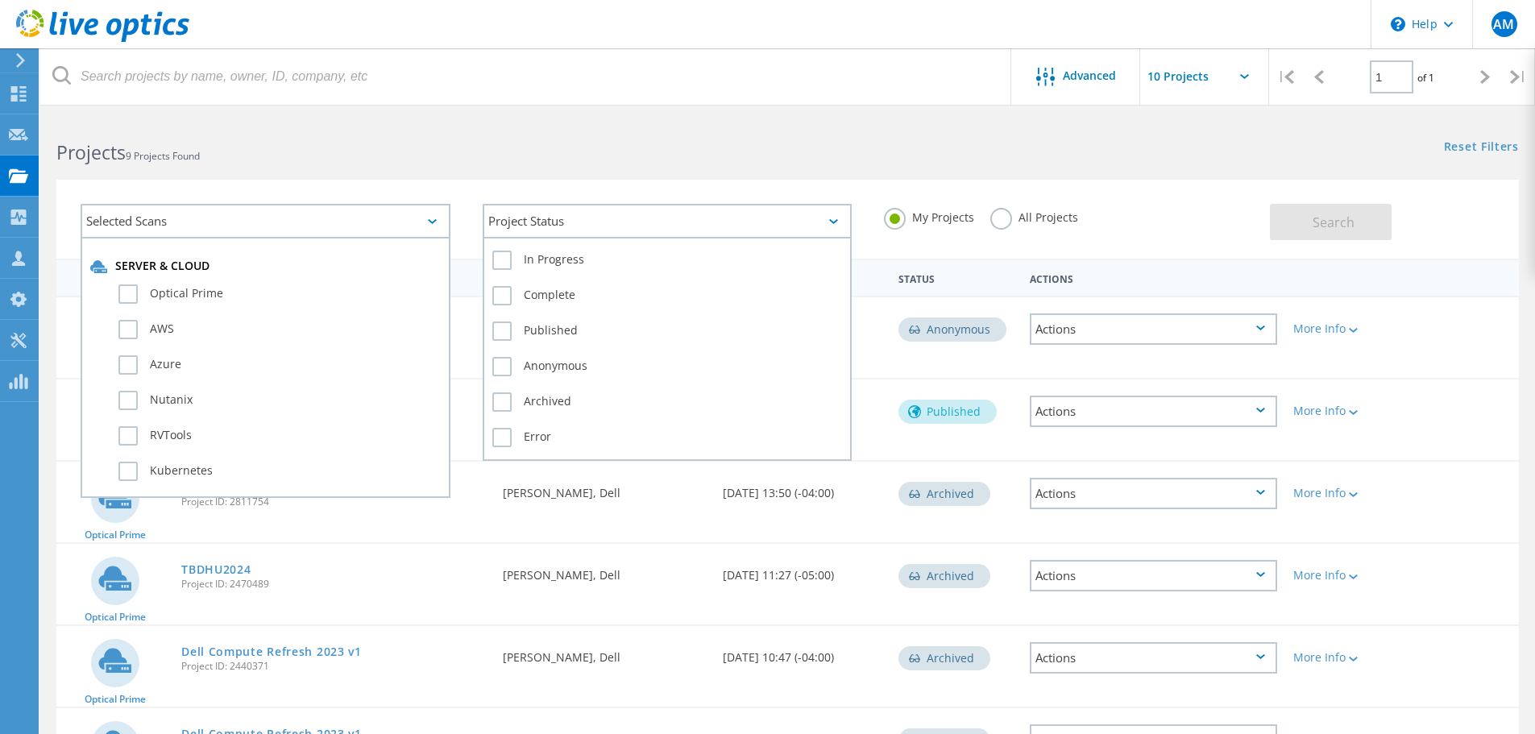
click at [613, 218] on div "Project Status" at bounding box center [668, 221] width 370 height 35
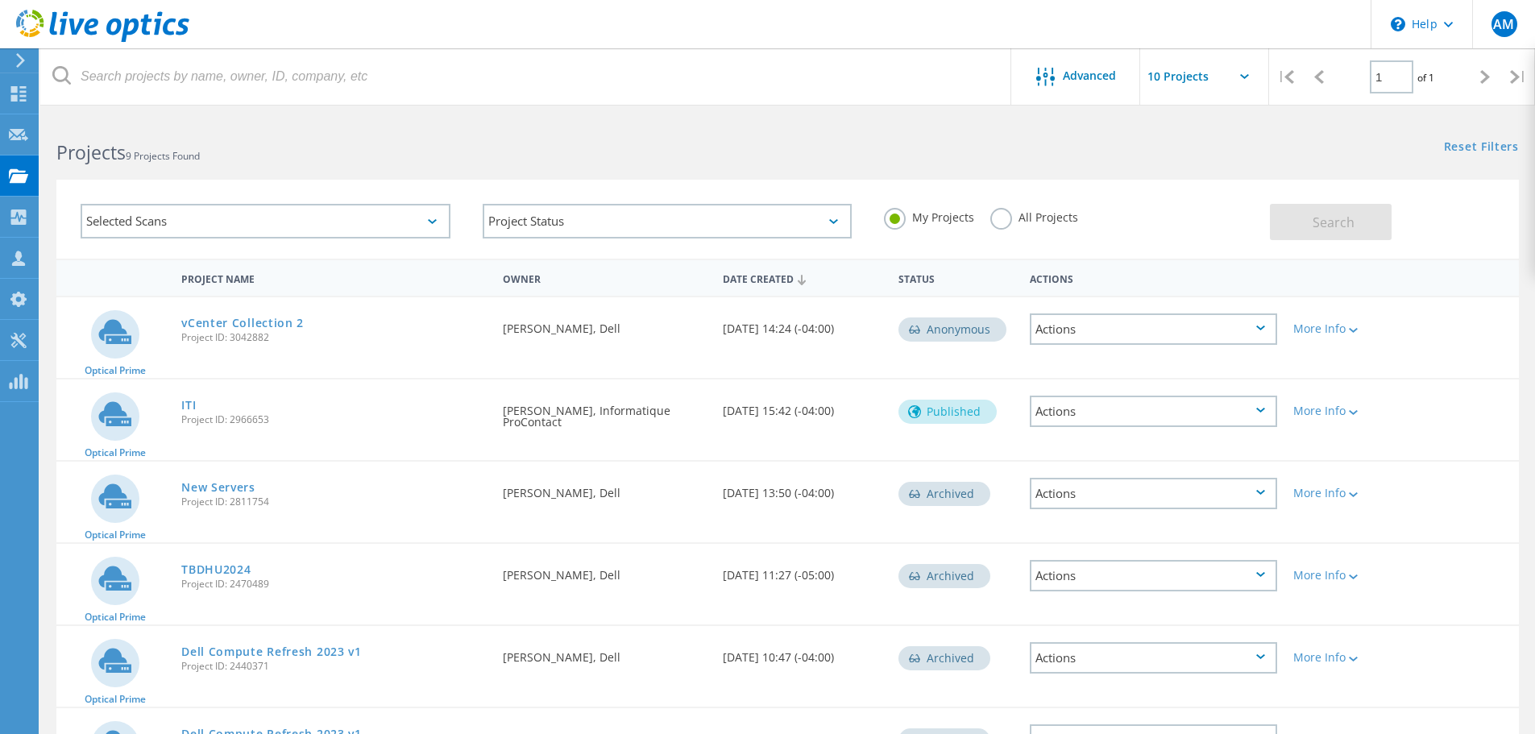
click at [549, 179] on div "Selected Scans Project Status In Progress Complete Published Anonymous Archived…" at bounding box center [787, 209] width 1494 height 99
